Goal: Check status: Check status

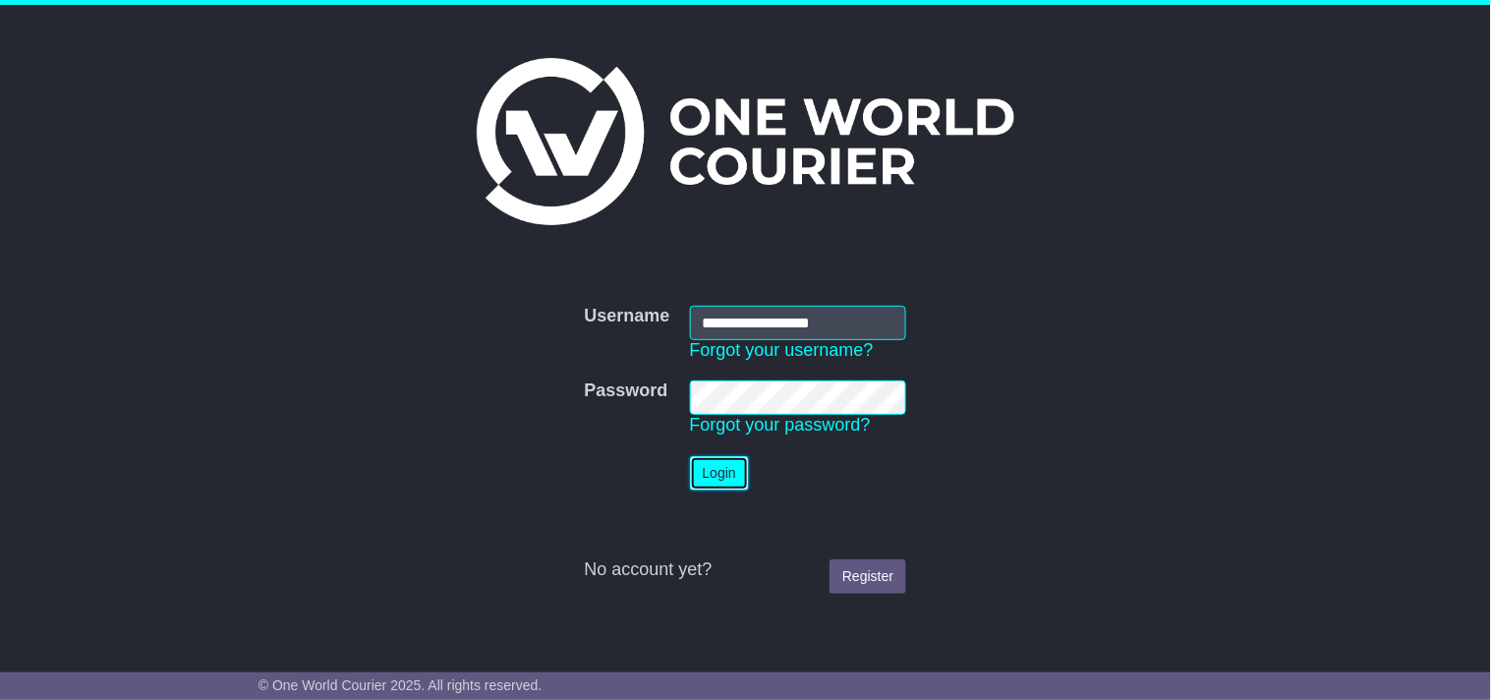
drag, startPoint x: 704, startPoint y: 459, endPoint x: 700, endPoint y: 480, distance: 21.0
click at [700, 470] on button "Login" at bounding box center [719, 473] width 59 height 34
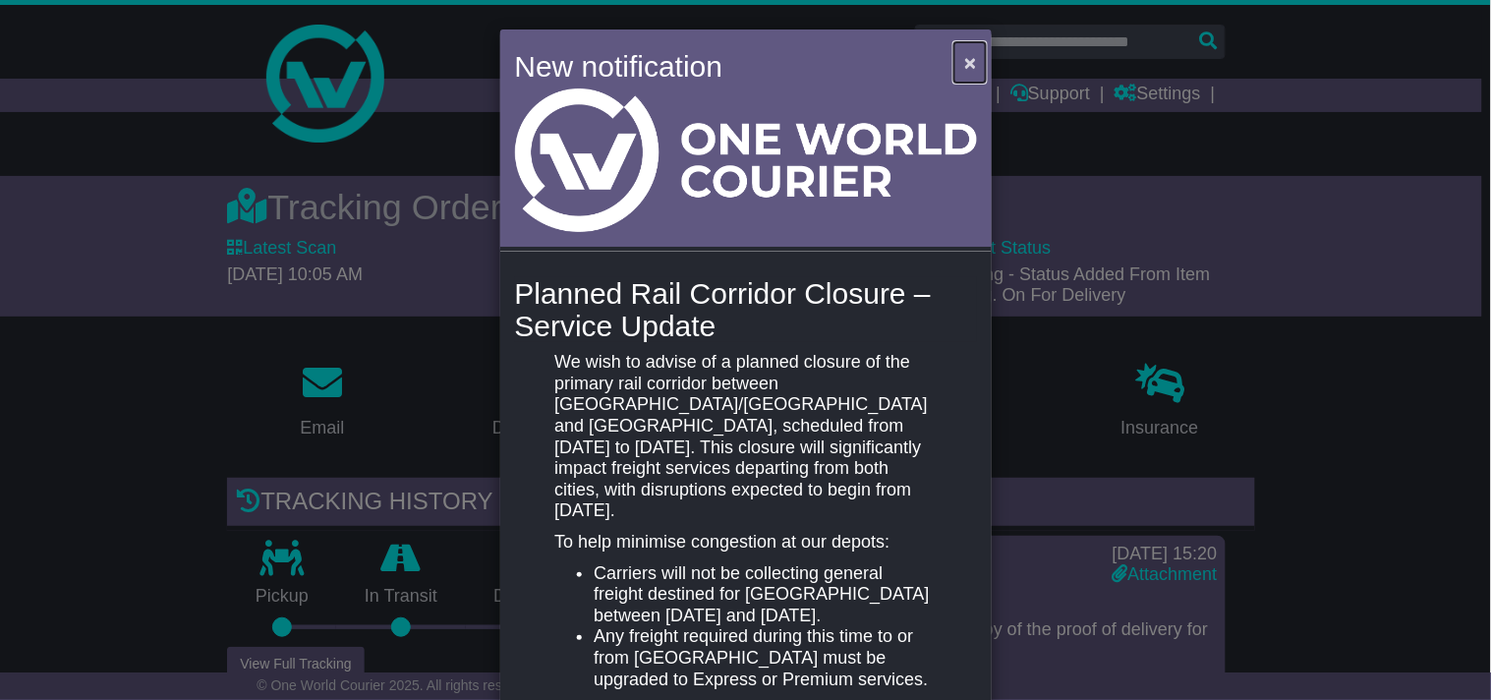
click at [964, 63] on span "×" at bounding box center [970, 62] width 12 height 23
click at [163, 443] on div "New notification × Planned Rail Corridor Closure – Service Update We wish to ad…" at bounding box center [745, 350] width 1491 height 700
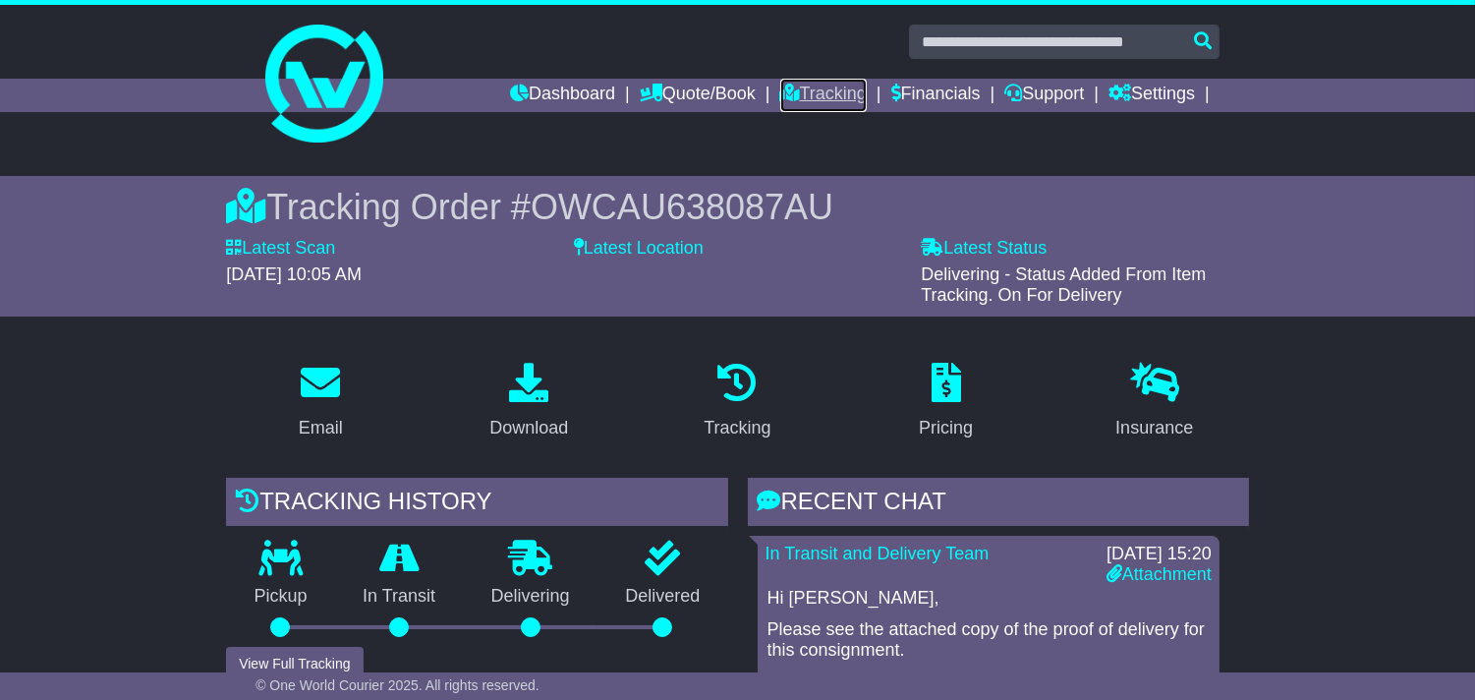
click at [780, 83] on link "Tracking" at bounding box center [823, 95] width 86 height 33
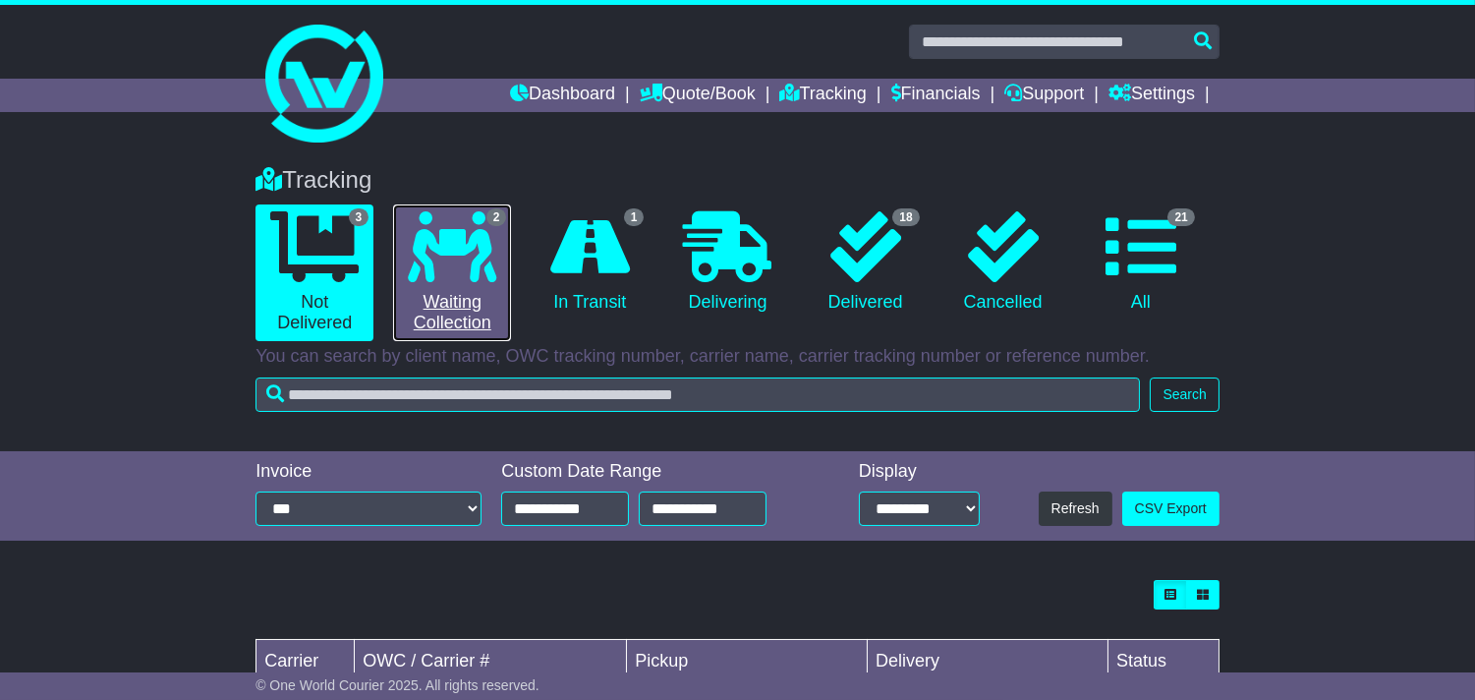
click at [442, 281] on link "2 Waiting Collection" at bounding box center [452, 272] width 118 height 137
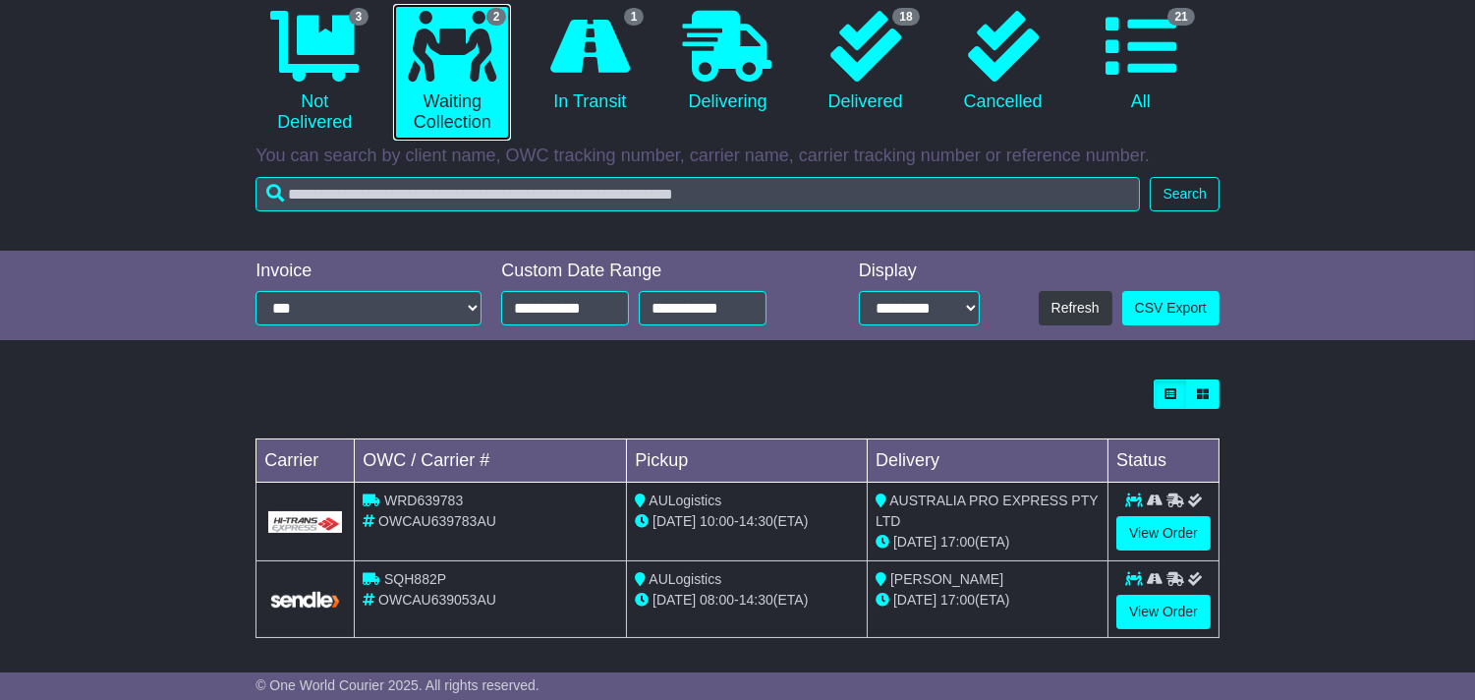
scroll to position [208, 0]
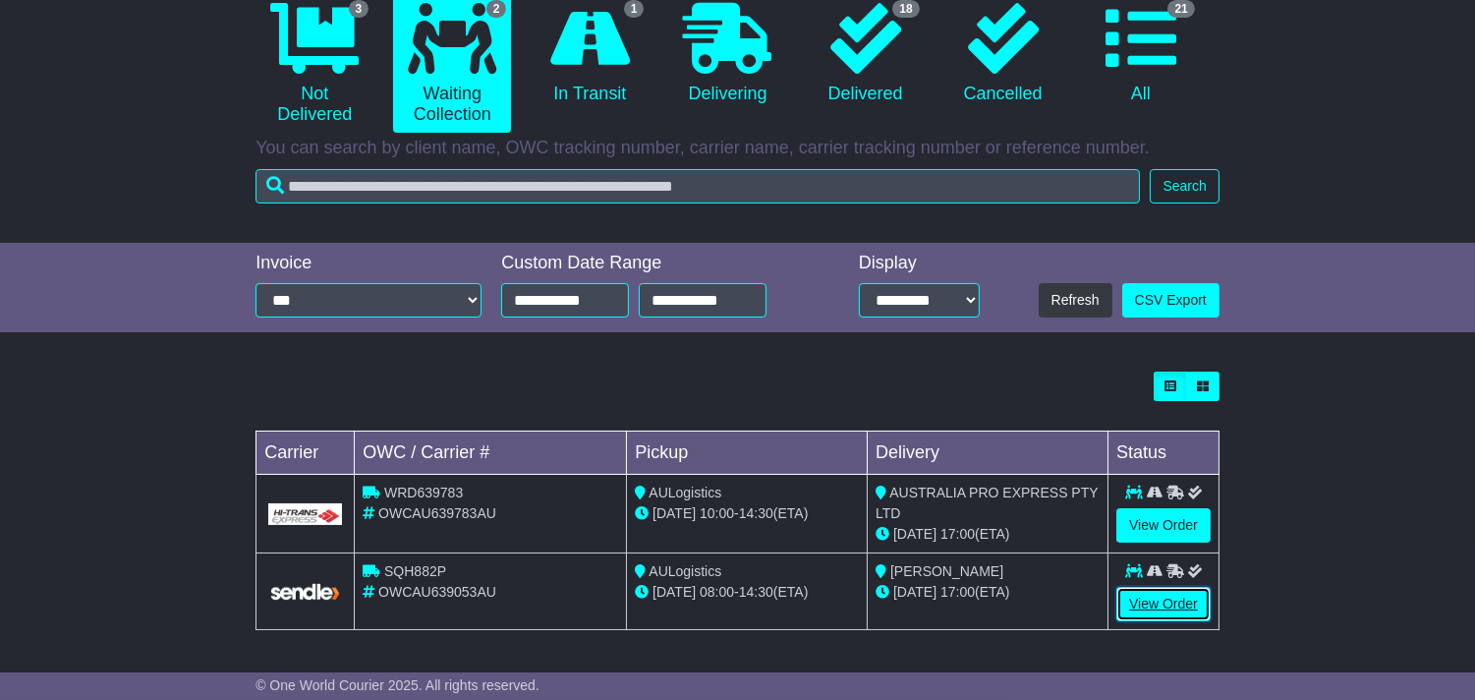
click at [1171, 613] on link "View Order" at bounding box center [1163, 604] width 94 height 34
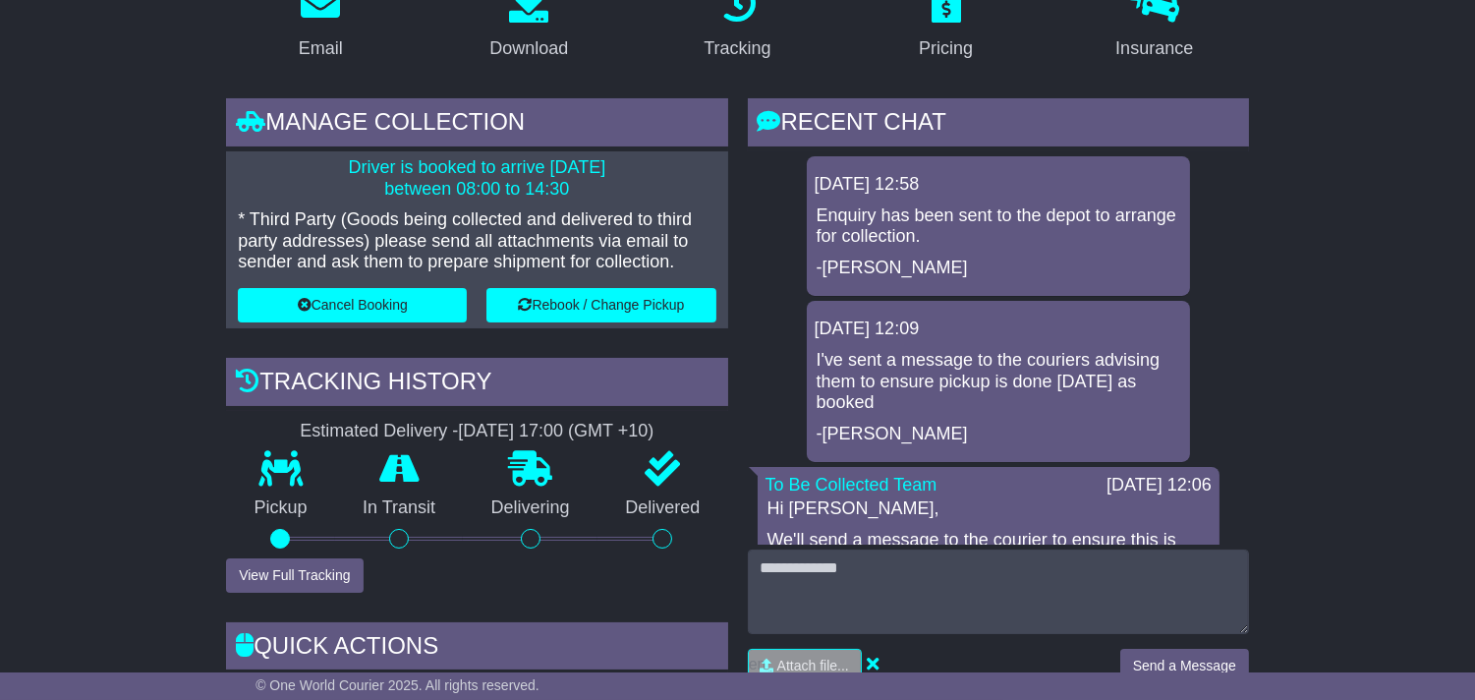
scroll to position [436, 0]
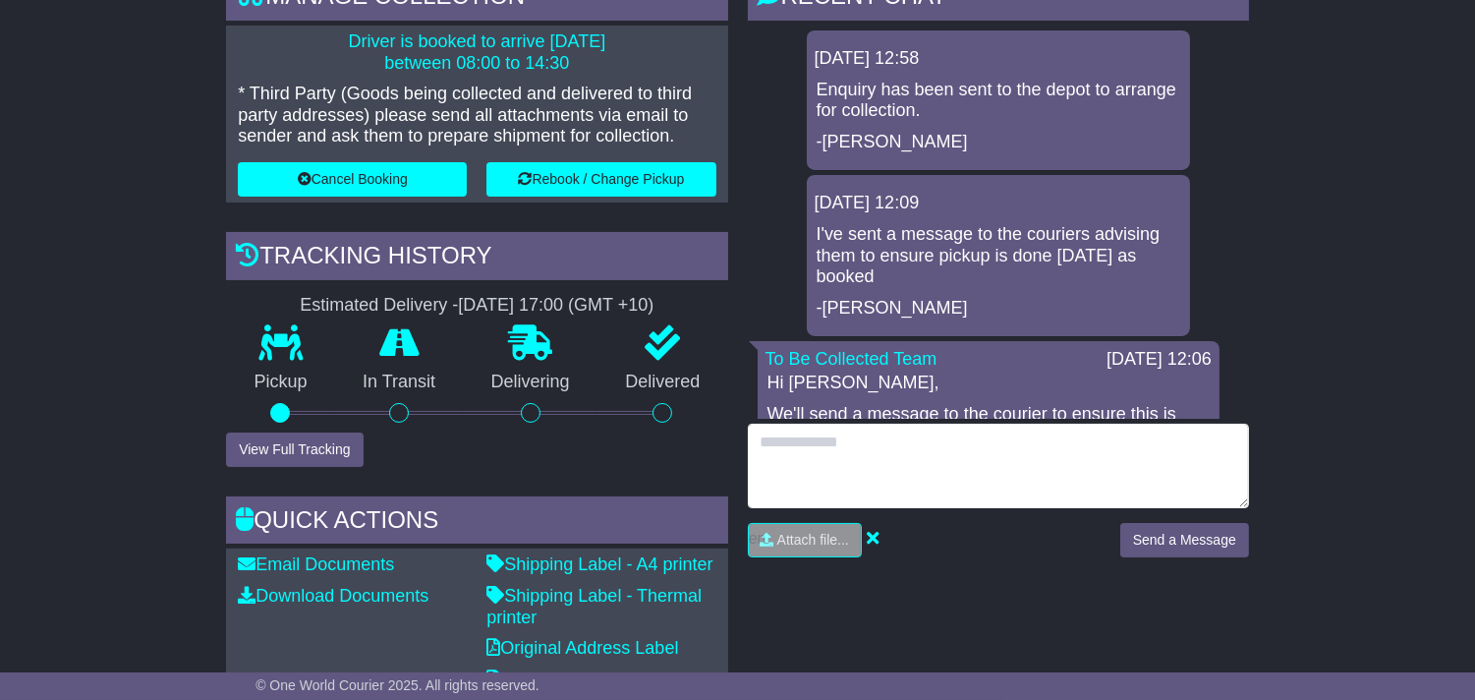
click at [933, 479] on textarea at bounding box center [998, 466] width 501 height 85
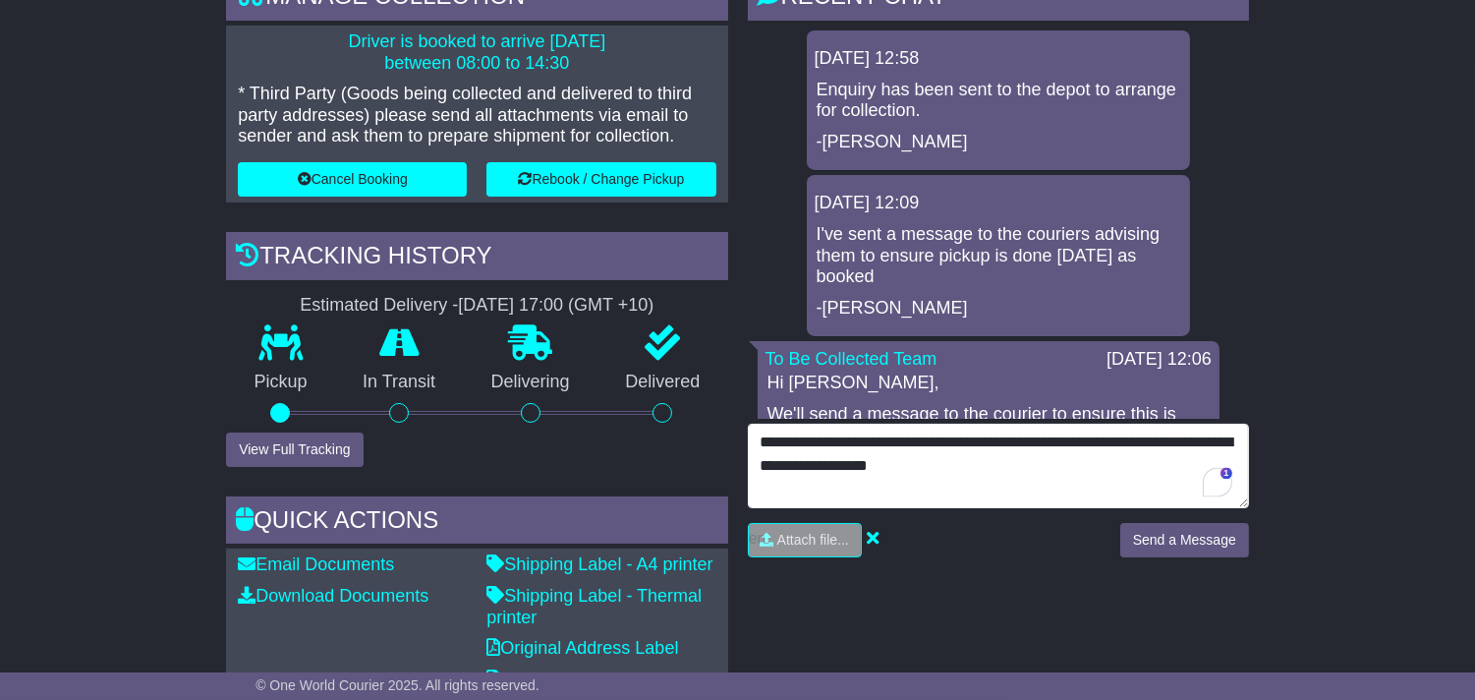
type textarea "**********"
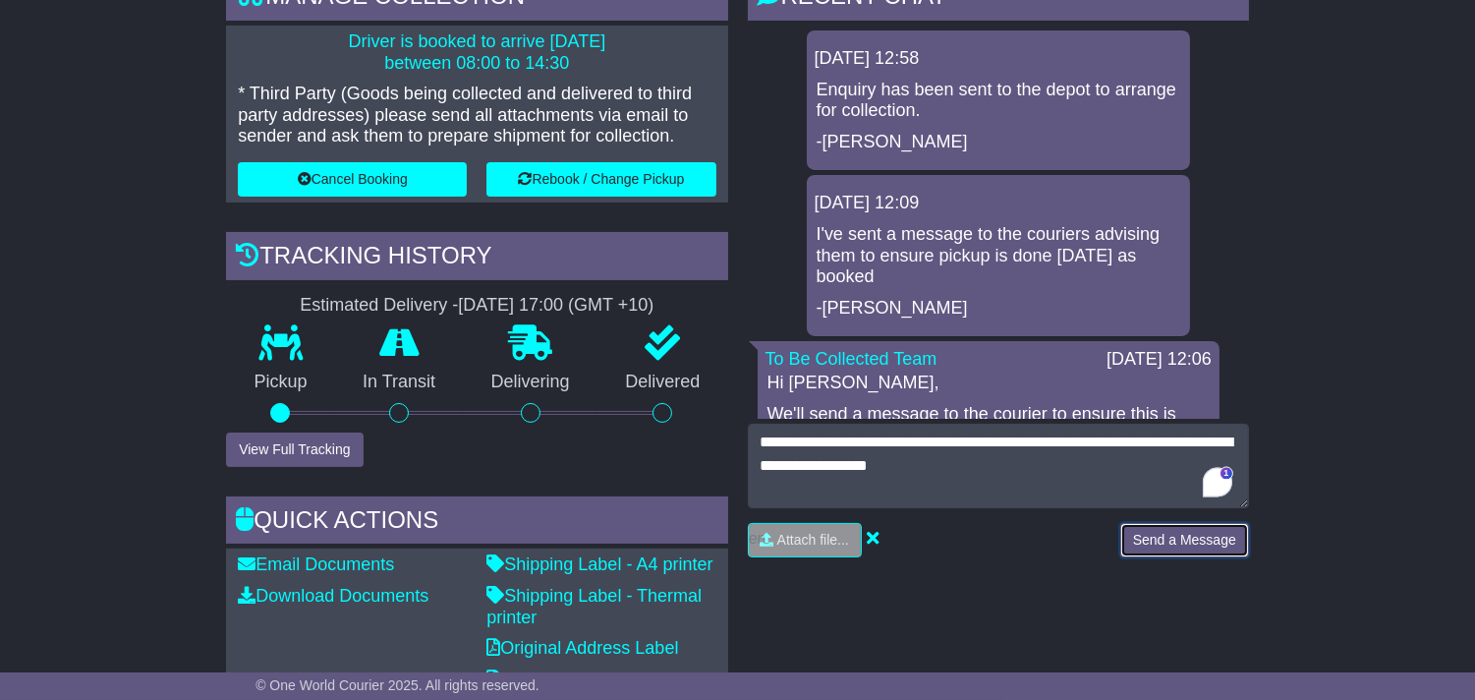
click at [1159, 532] on button "Send a Message" at bounding box center [1184, 540] width 129 height 34
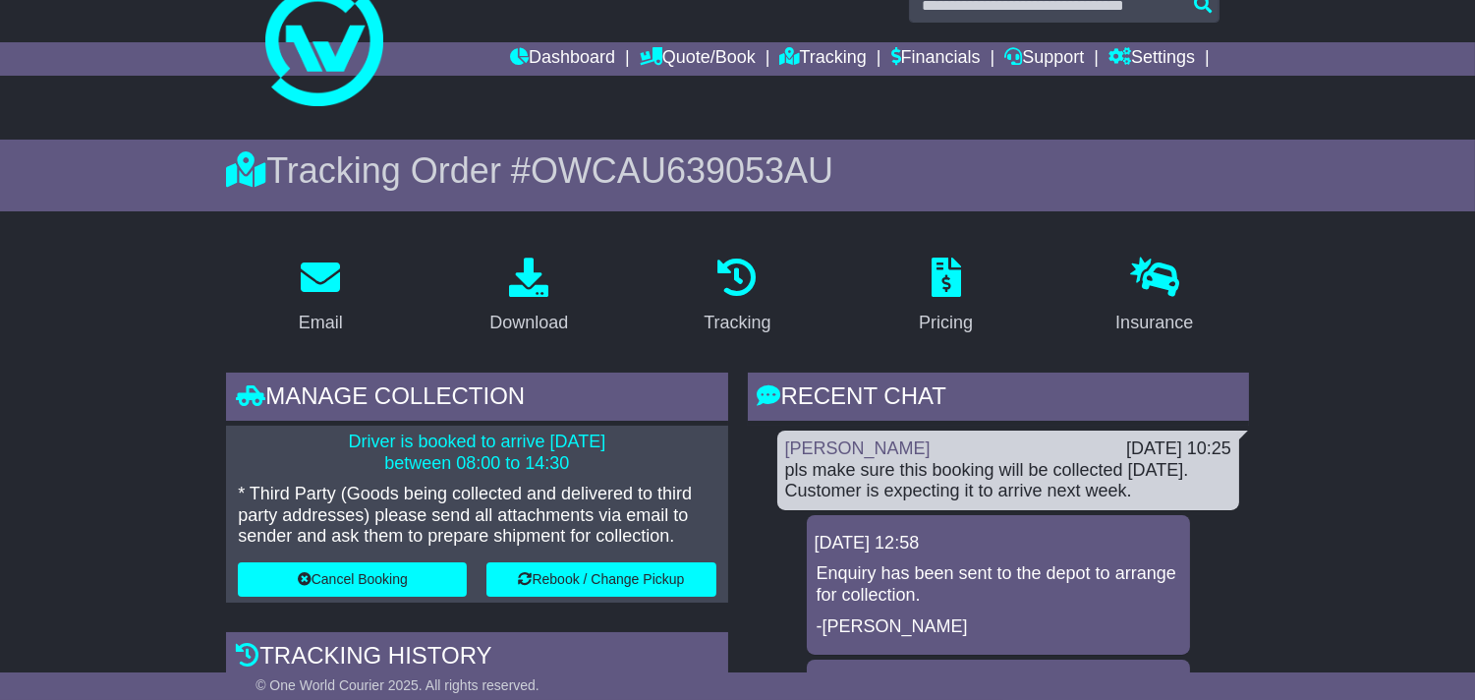
scroll to position [0, 0]
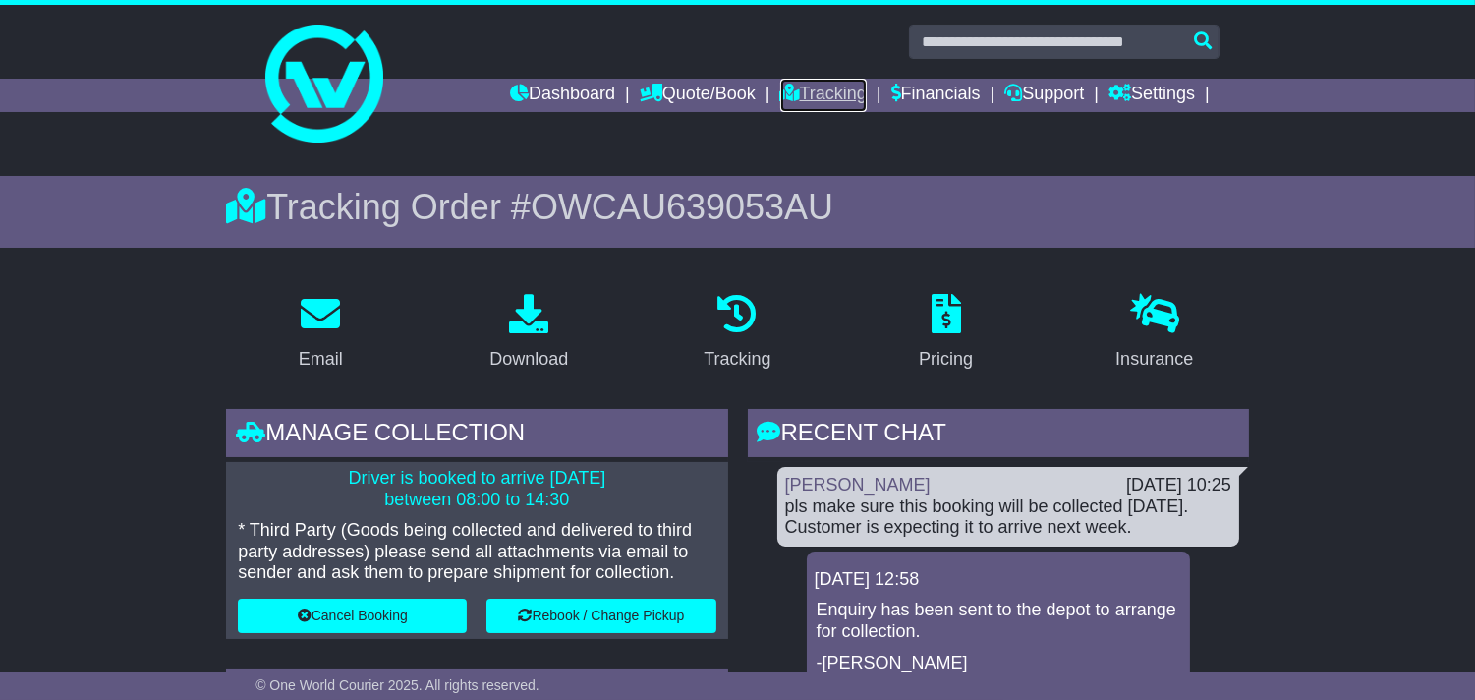
click at [798, 81] on link "Tracking" at bounding box center [823, 95] width 86 height 33
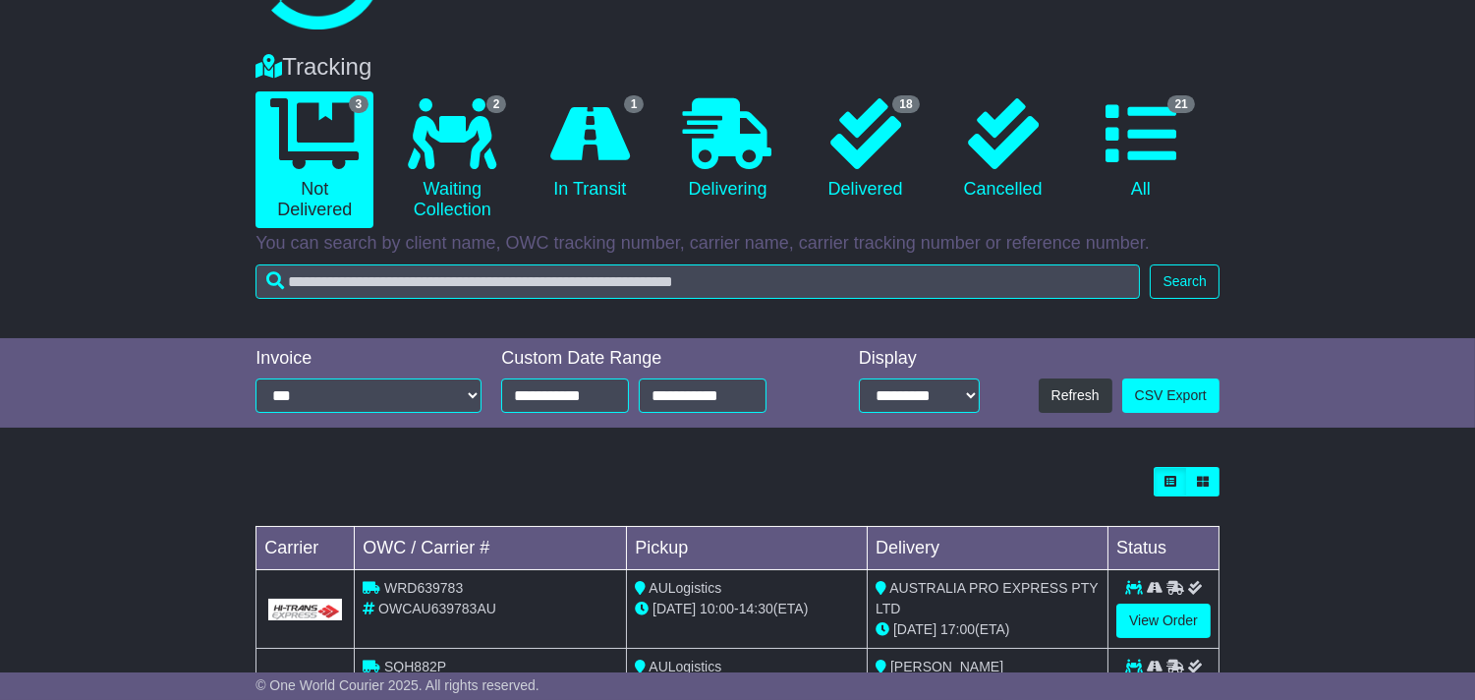
scroll to position [204, 0]
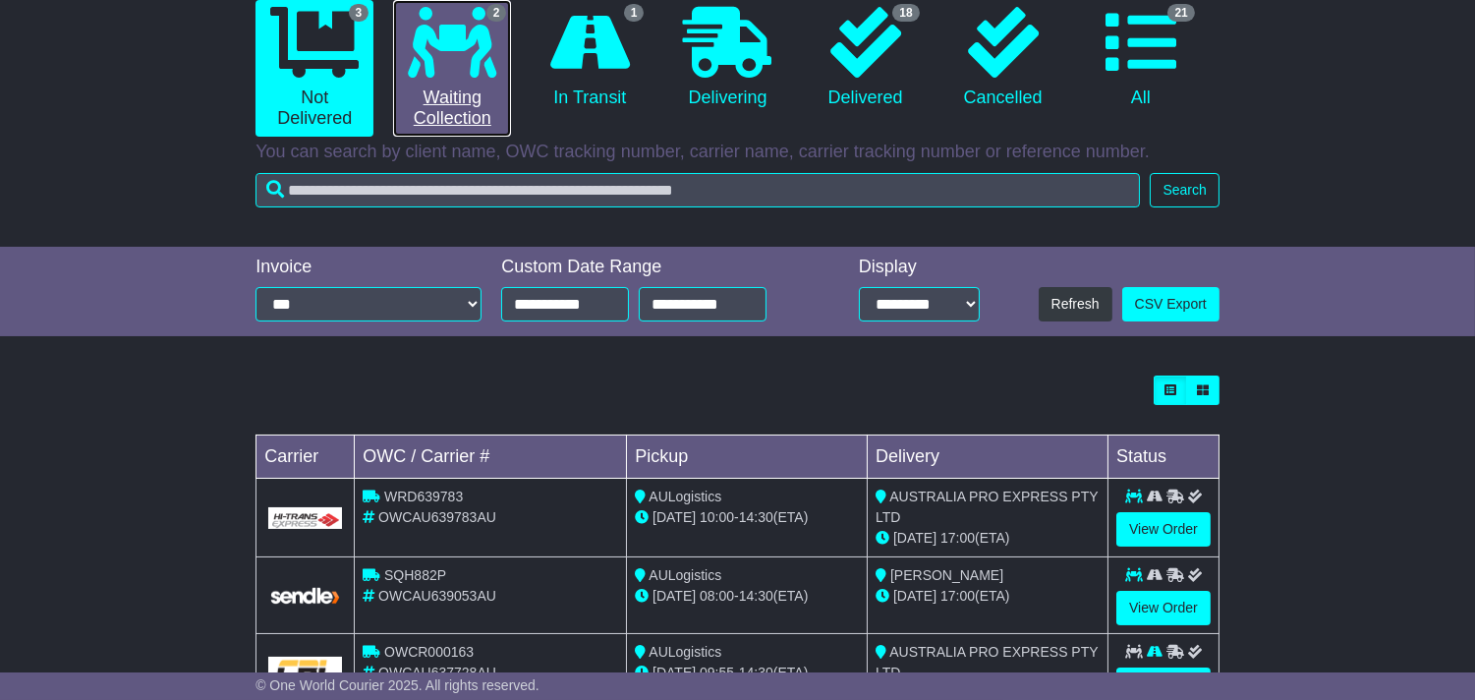
click at [455, 88] on link "2 Waiting Collection" at bounding box center [452, 68] width 118 height 137
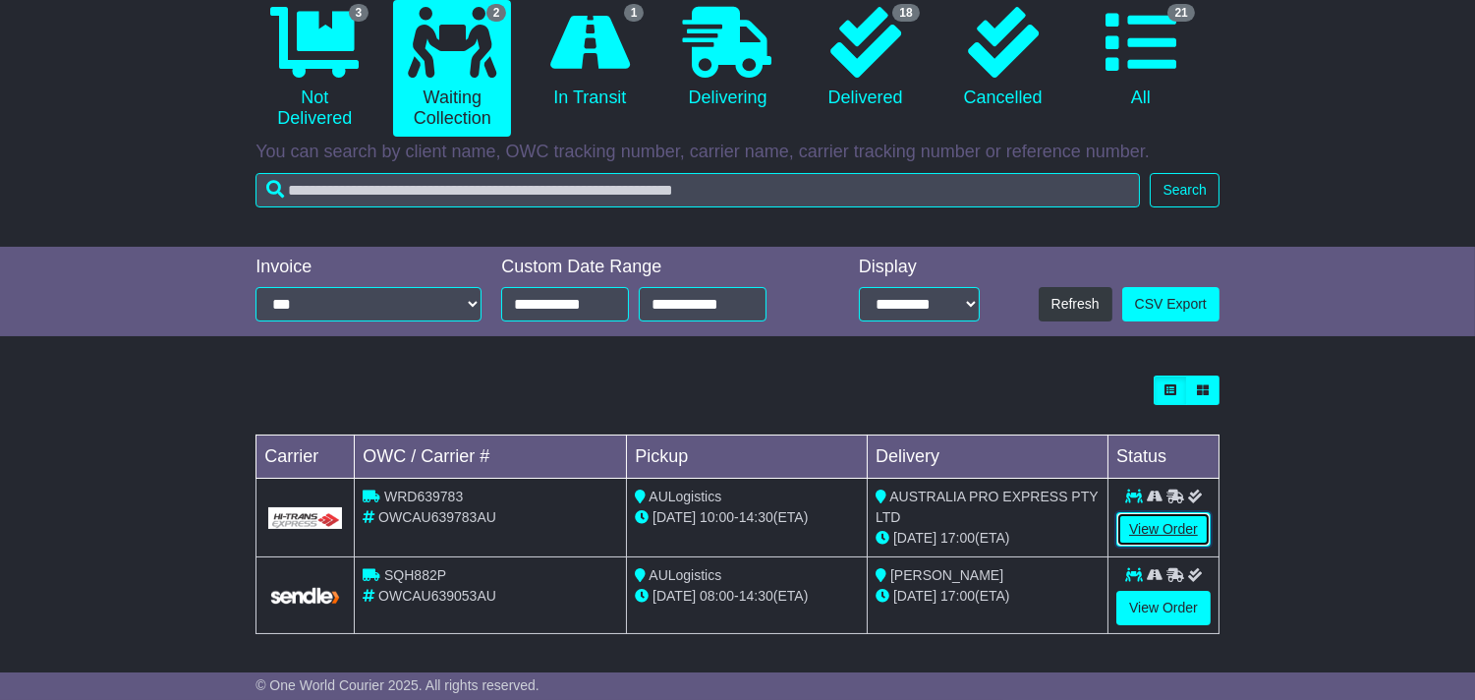
click at [1162, 531] on link "View Order" at bounding box center [1163, 529] width 94 height 34
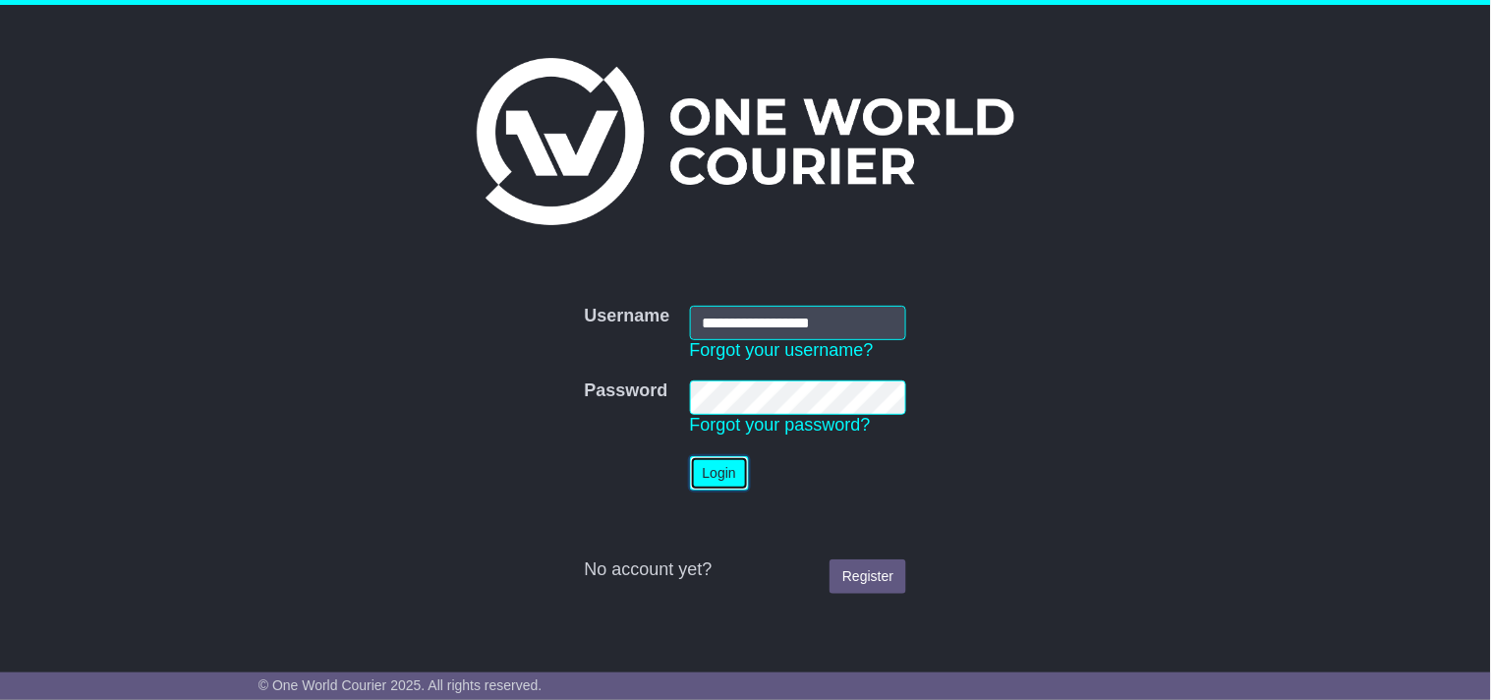
click at [732, 482] on button "Login" at bounding box center [719, 473] width 59 height 34
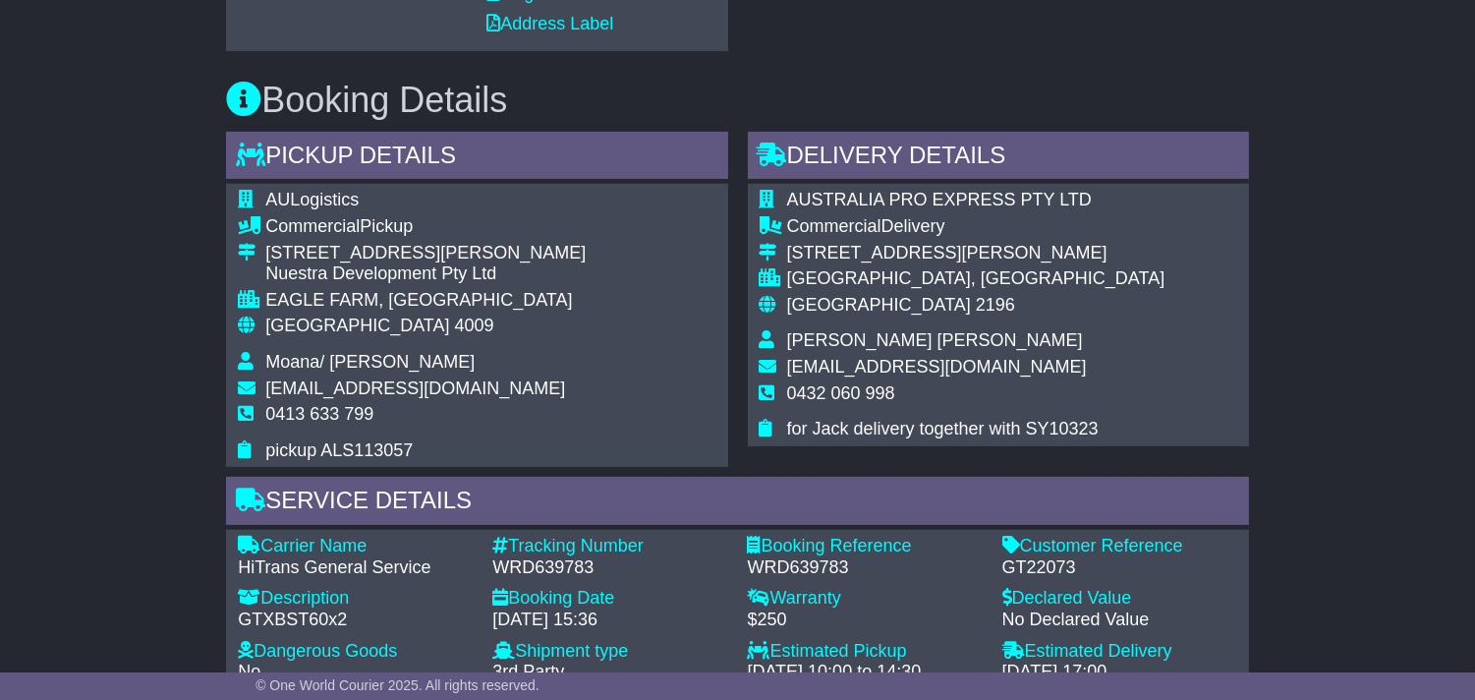
scroll to position [1201, 0]
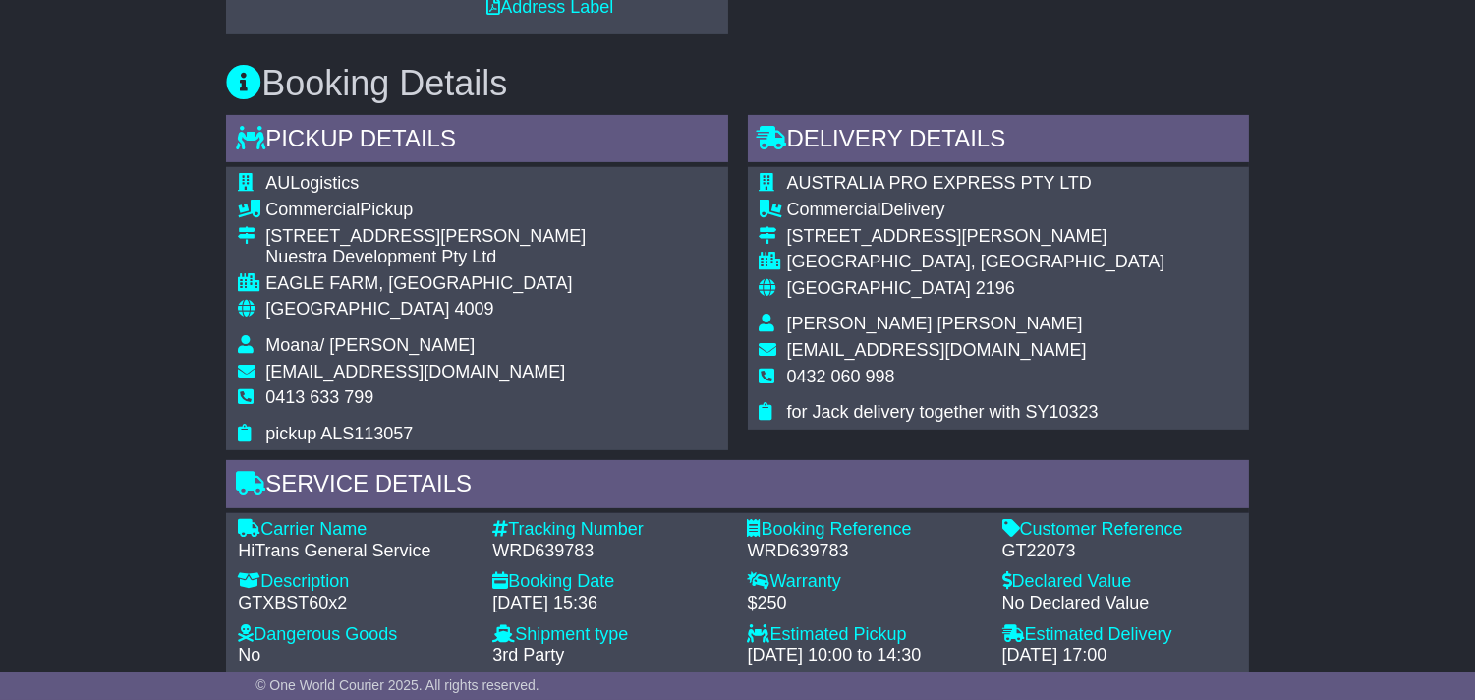
click at [359, 443] on span "pickup ALS113057" at bounding box center [338, 434] width 147 height 20
copy span "ALS113057"
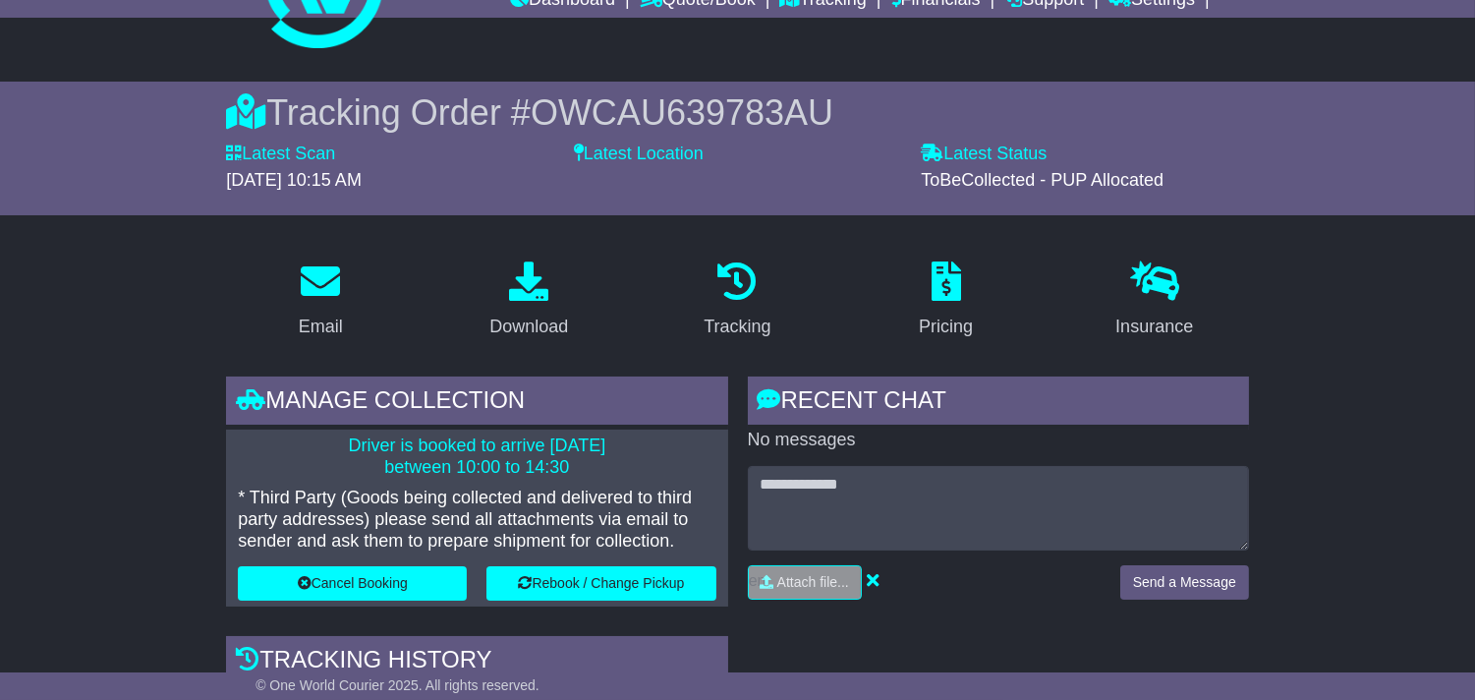
scroll to position [0, 0]
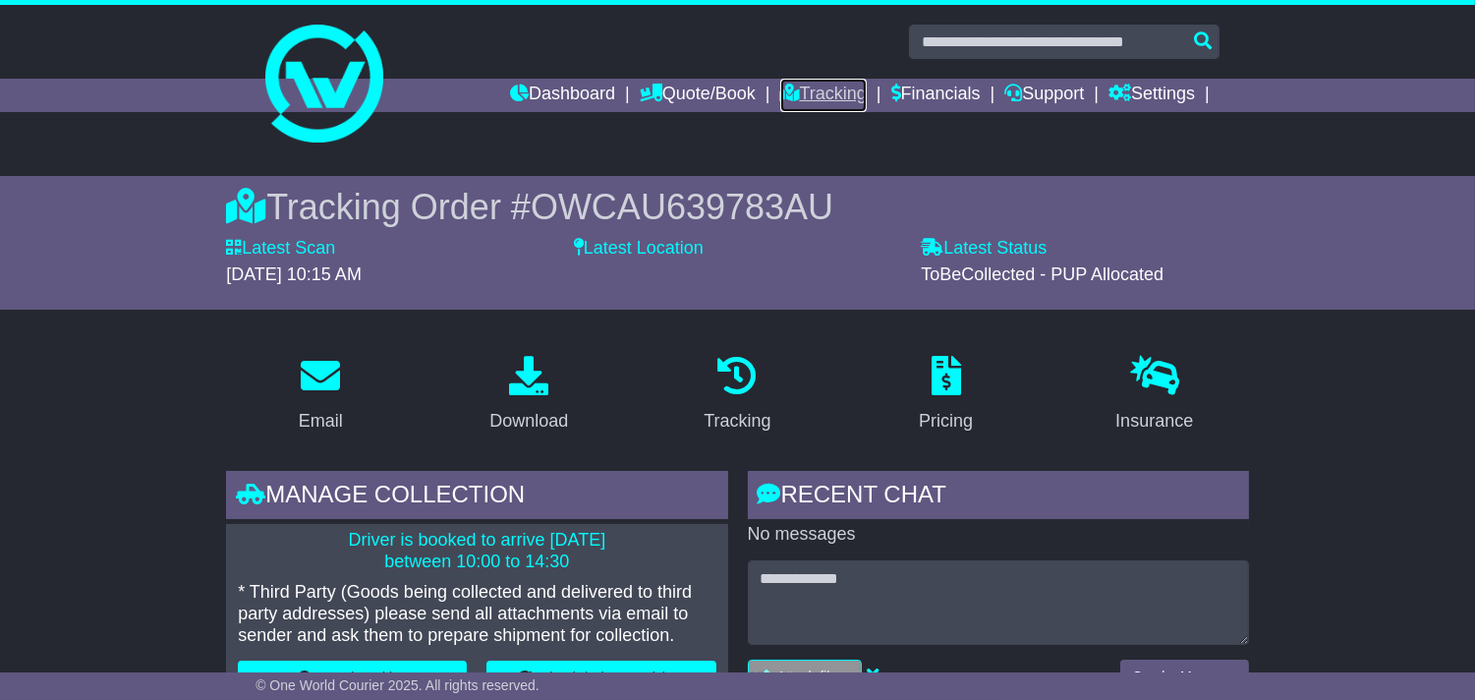
click at [811, 85] on link "Tracking" at bounding box center [823, 95] width 86 height 33
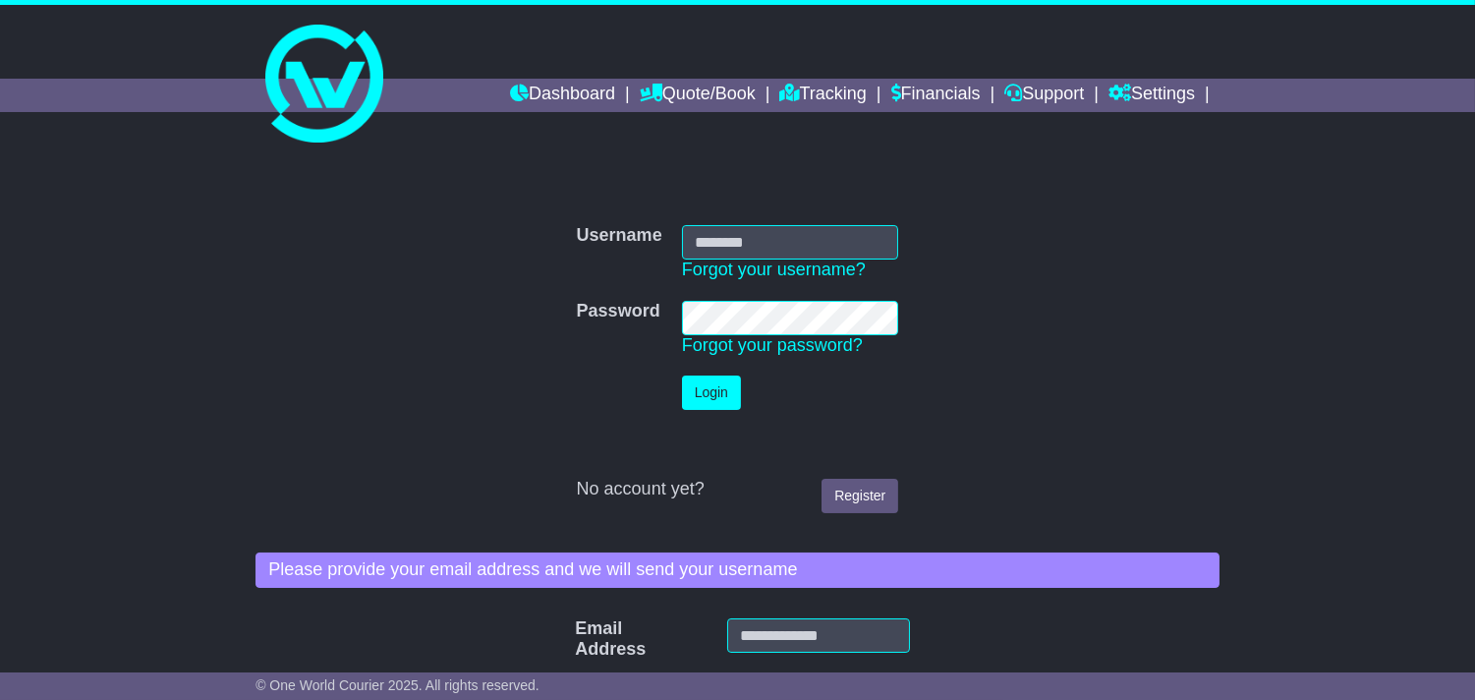
type input "**********"
